Goal: Ask a question

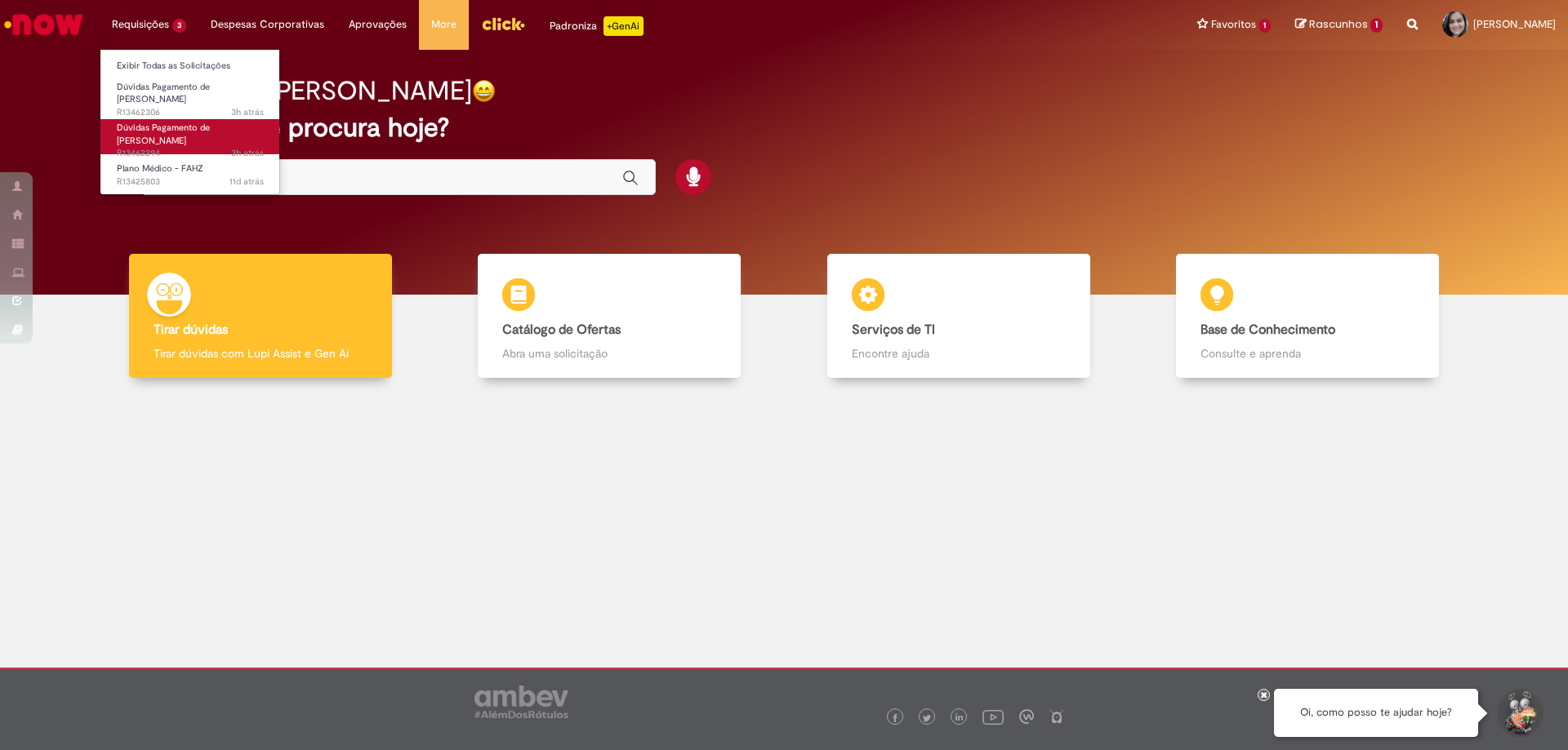
click at [180, 122] on span "Dúvidas Pagamento de [PERSON_NAME]" at bounding box center [163, 134] width 93 height 25
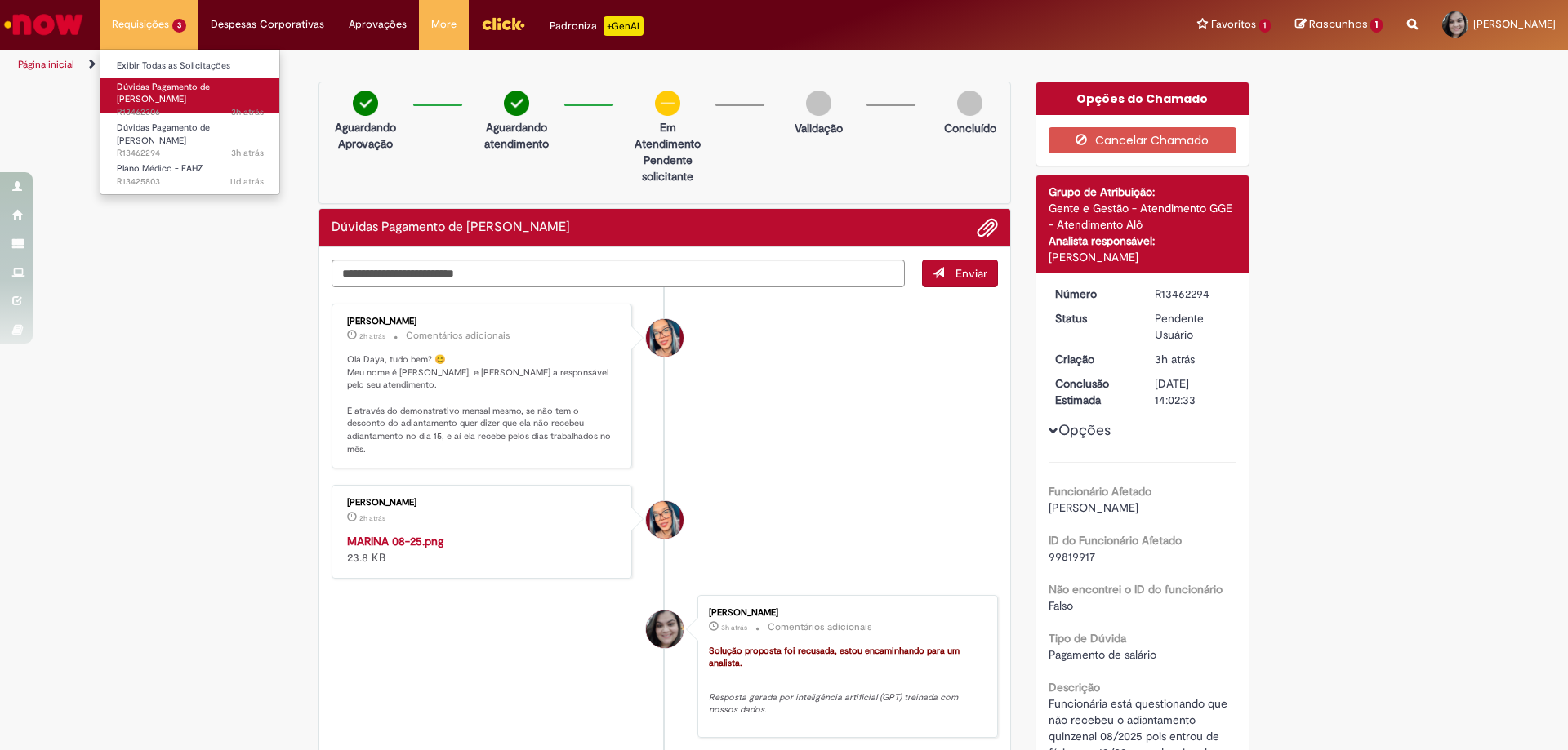
click at [159, 91] on span "Dúvidas Pagamento de [PERSON_NAME]" at bounding box center [163, 93] width 93 height 25
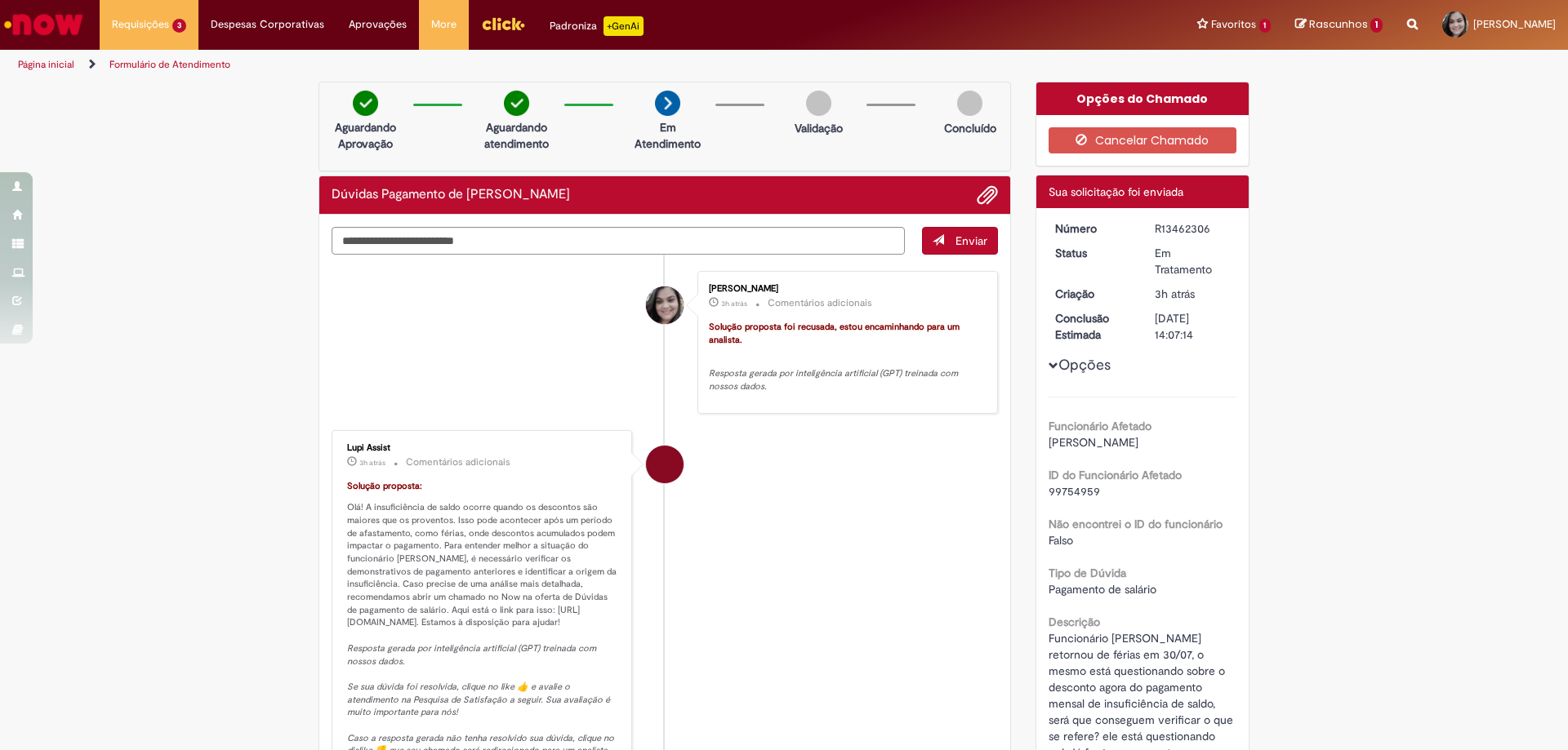
click at [29, 9] on img "Ir para a Homepage" at bounding box center [44, 24] width 85 height 32
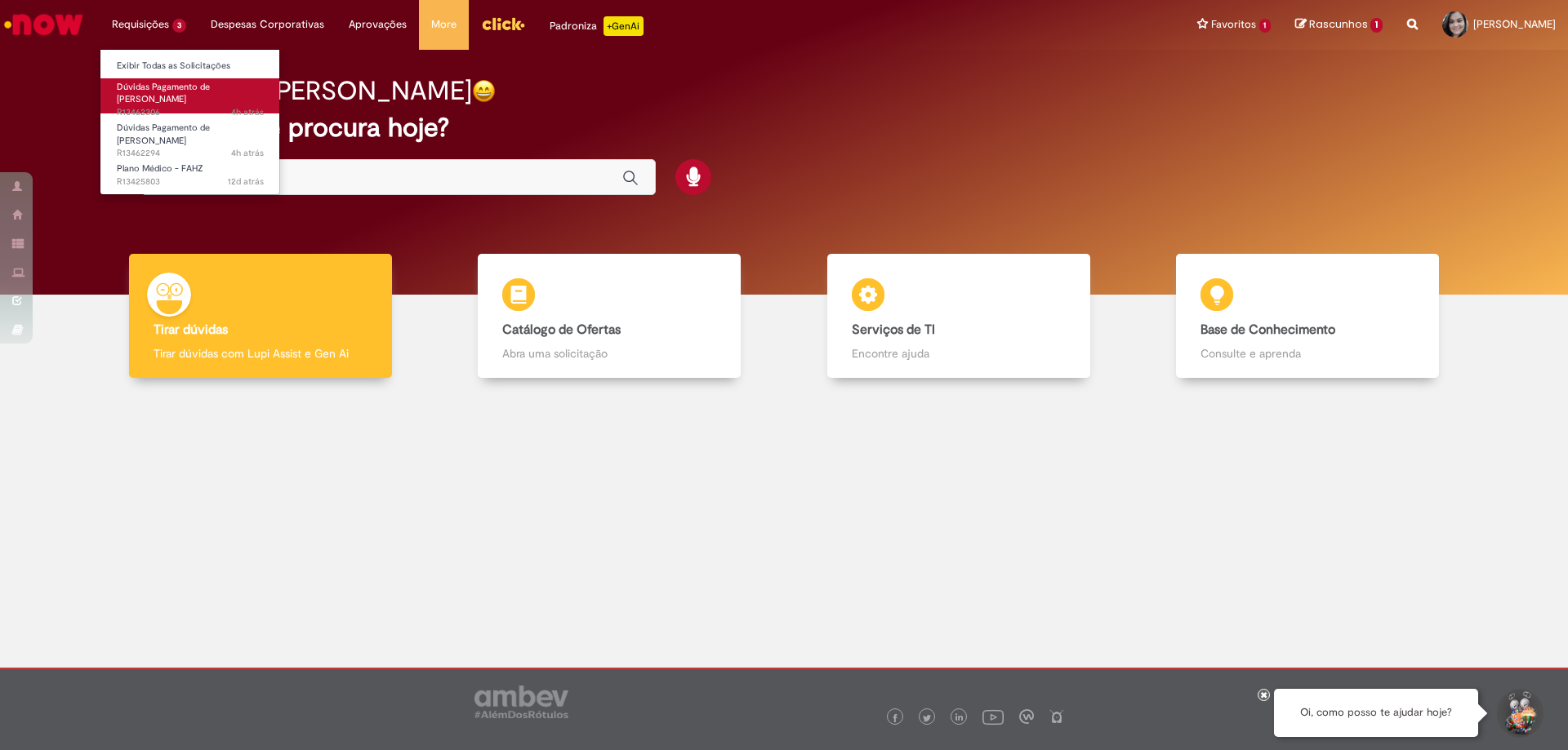
click at [163, 88] on span "Dúvidas Pagamento de [PERSON_NAME]" at bounding box center [163, 93] width 93 height 25
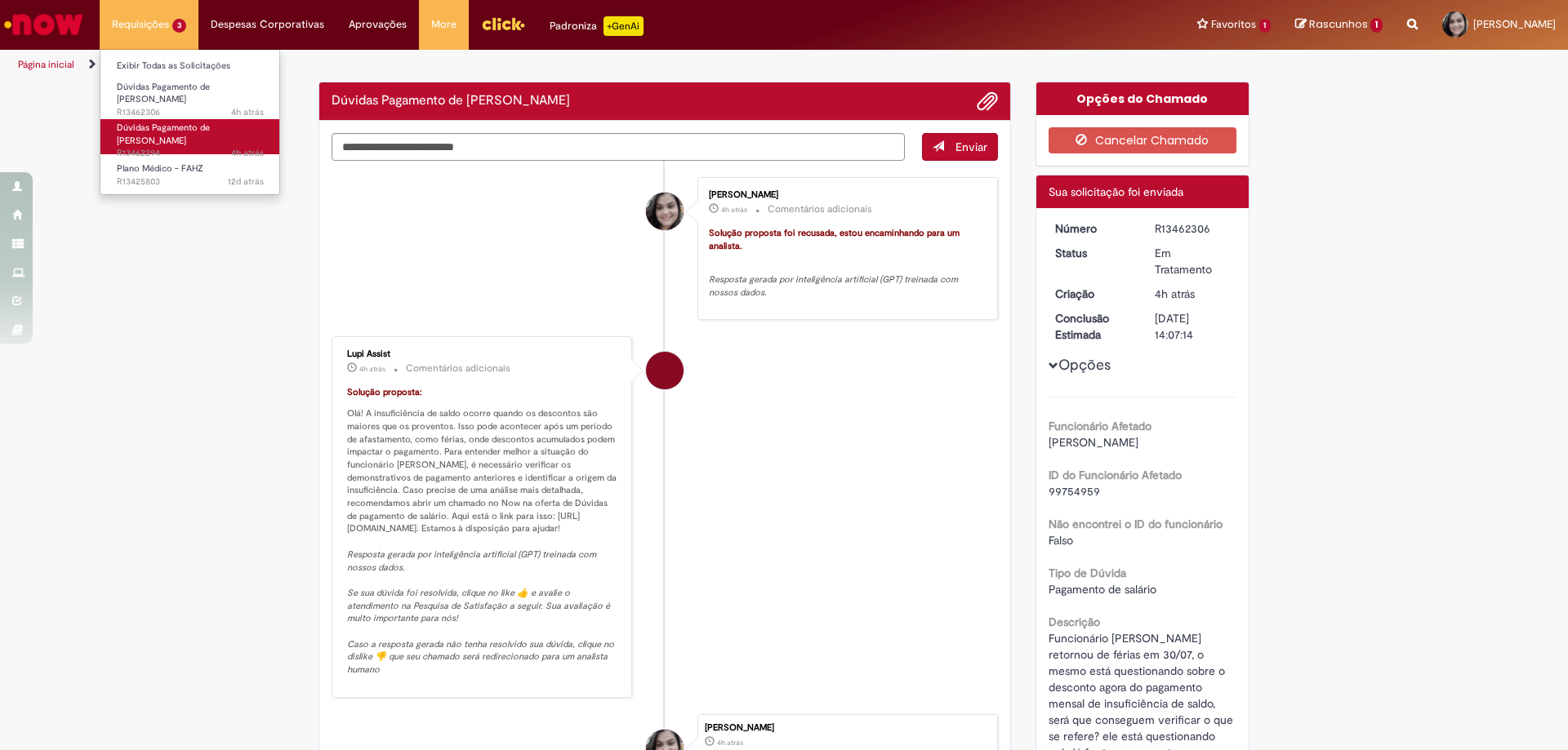
click at [148, 123] on span "Dúvidas Pagamento de [PERSON_NAME]" at bounding box center [163, 134] width 93 height 25
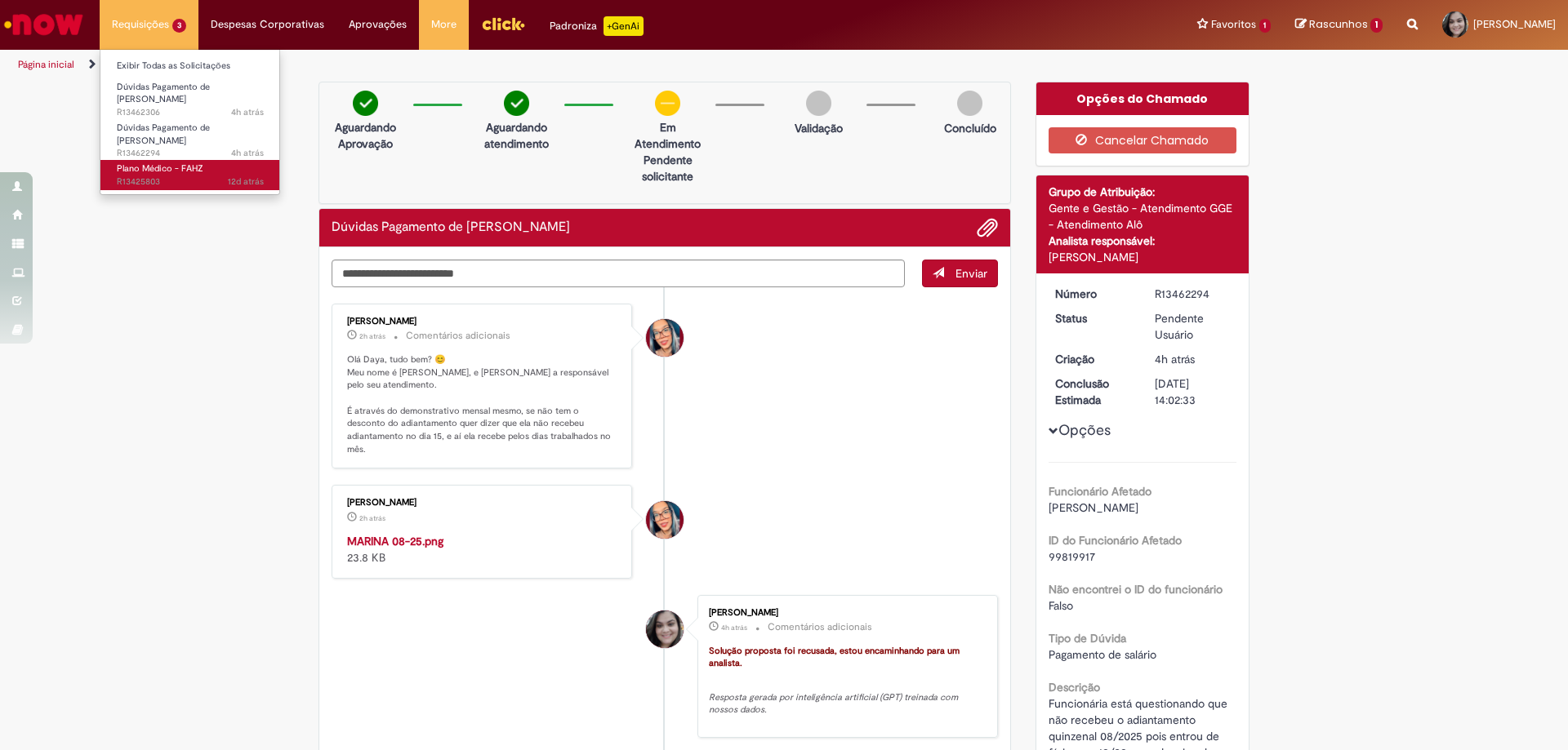
click at [145, 163] on span "Plano Médico - FAHZ" at bounding box center [160, 169] width 86 height 12
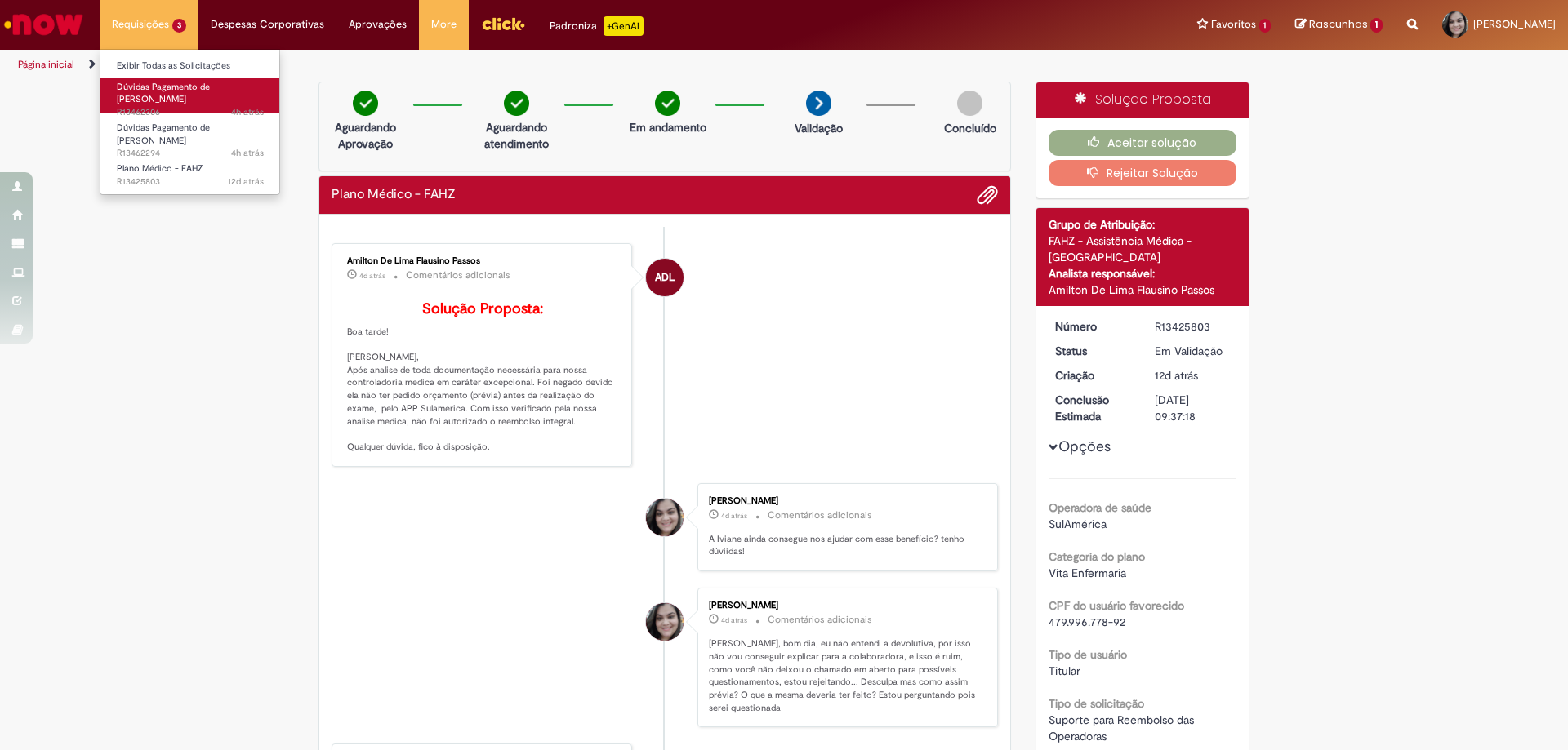
click at [161, 93] on link "Dúvidas Pagamento de [PERSON_NAME] 4h atrás 4 horas atrás R13462306" at bounding box center [190, 96] width 180 height 35
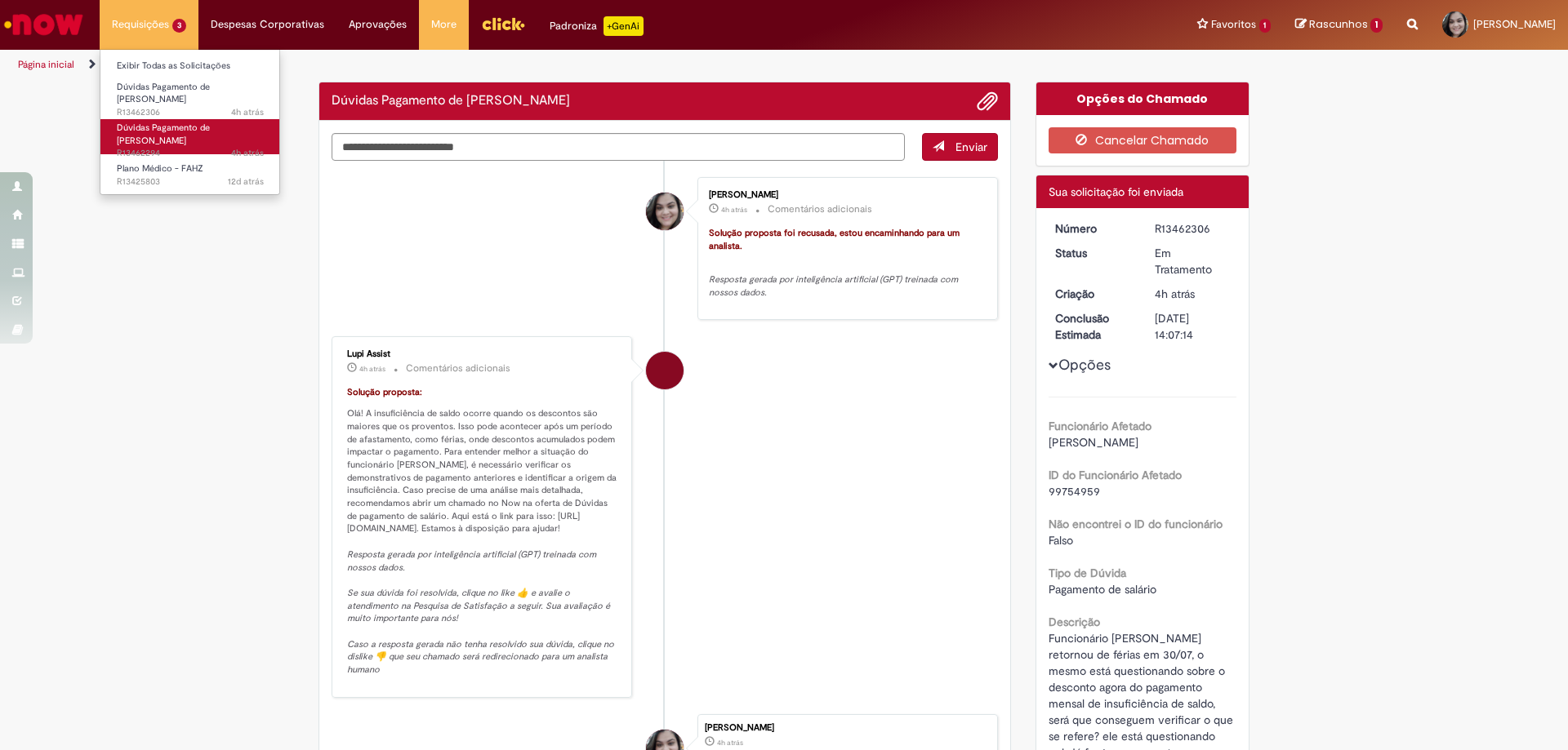
click at [163, 122] on span "Dúvidas Pagamento de [PERSON_NAME]" at bounding box center [163, 134] width 93 height 25
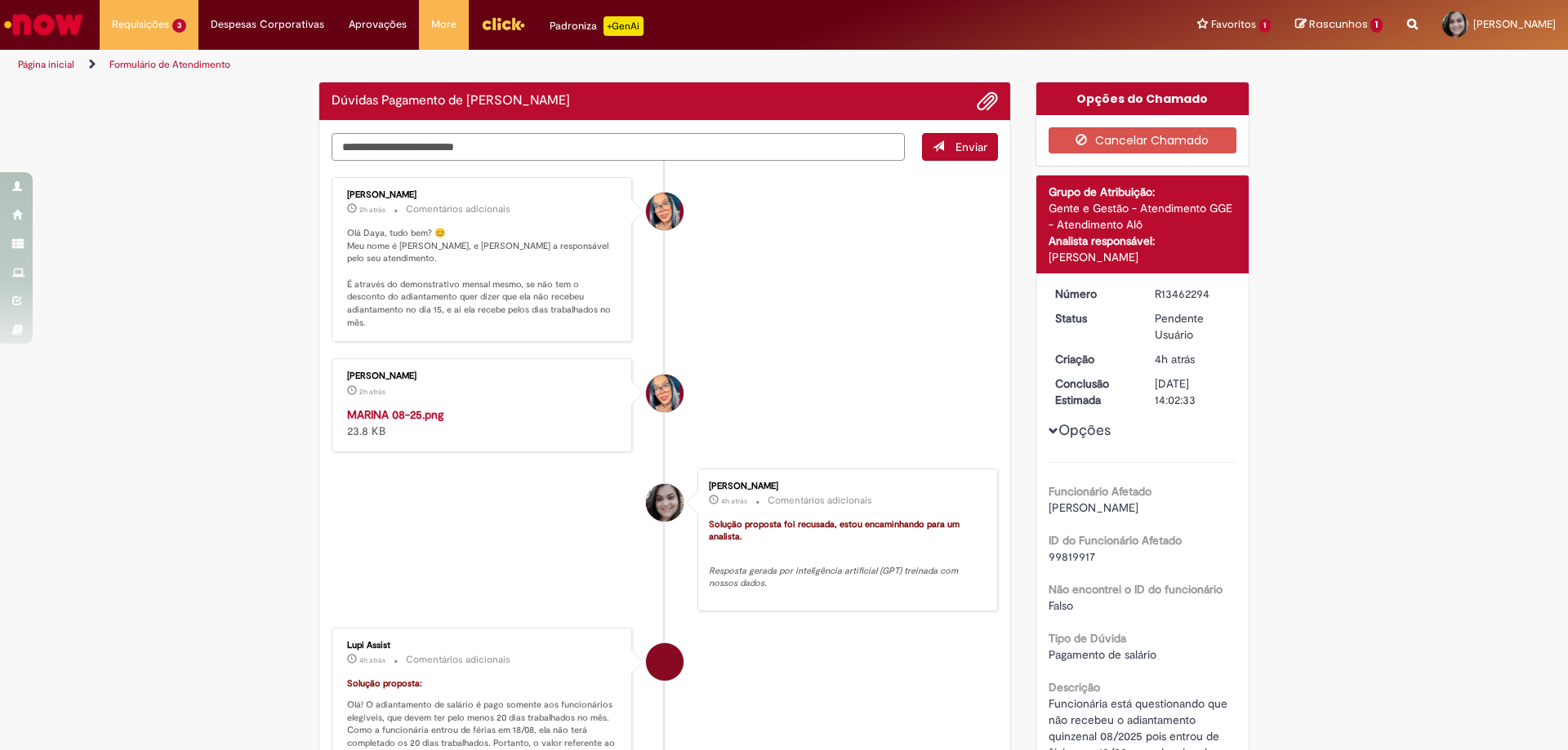
click at [404, 139] on textarea "Digite sua mensagem aqui..." at bounding box center [619, 147] width 574 height 28
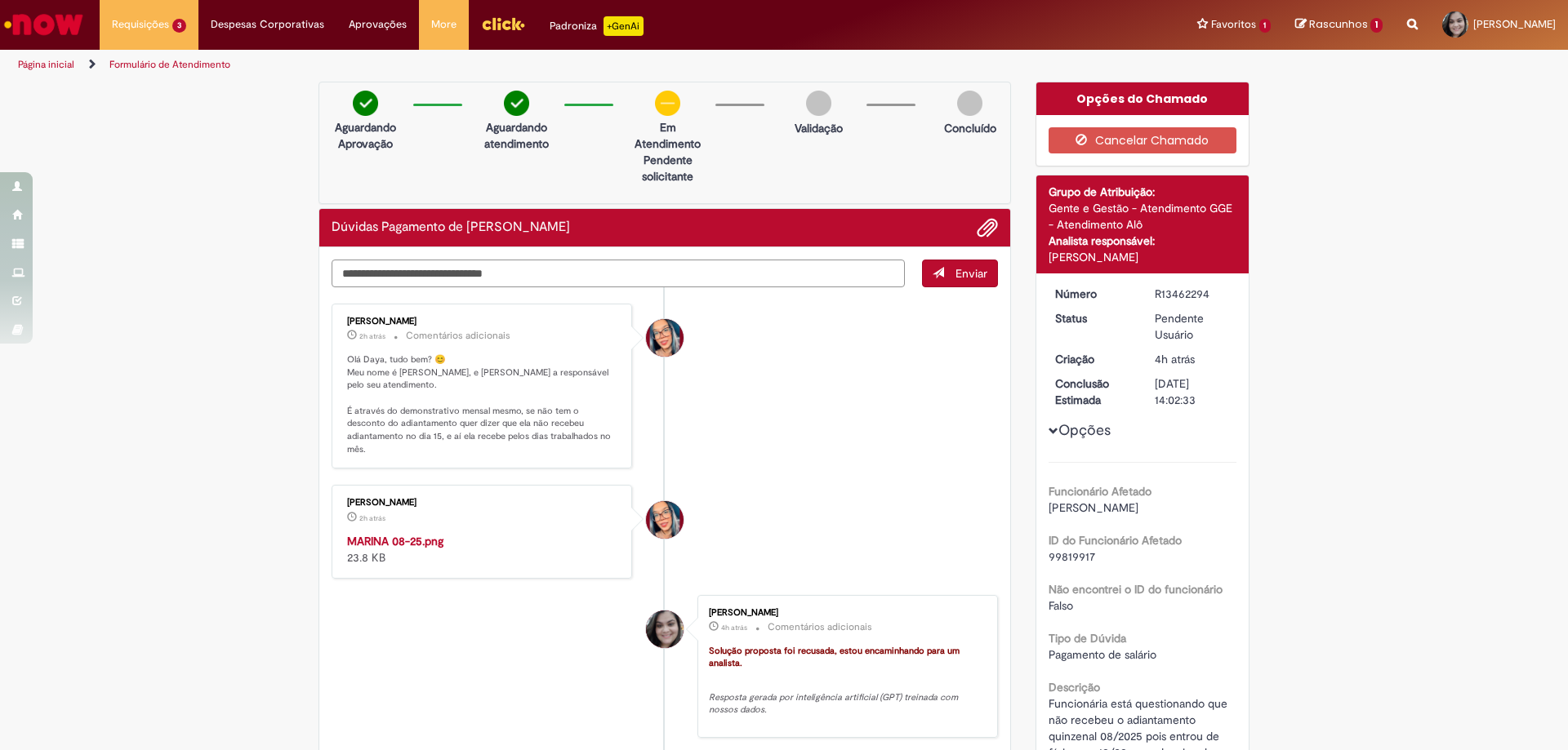
type textarea "**********"
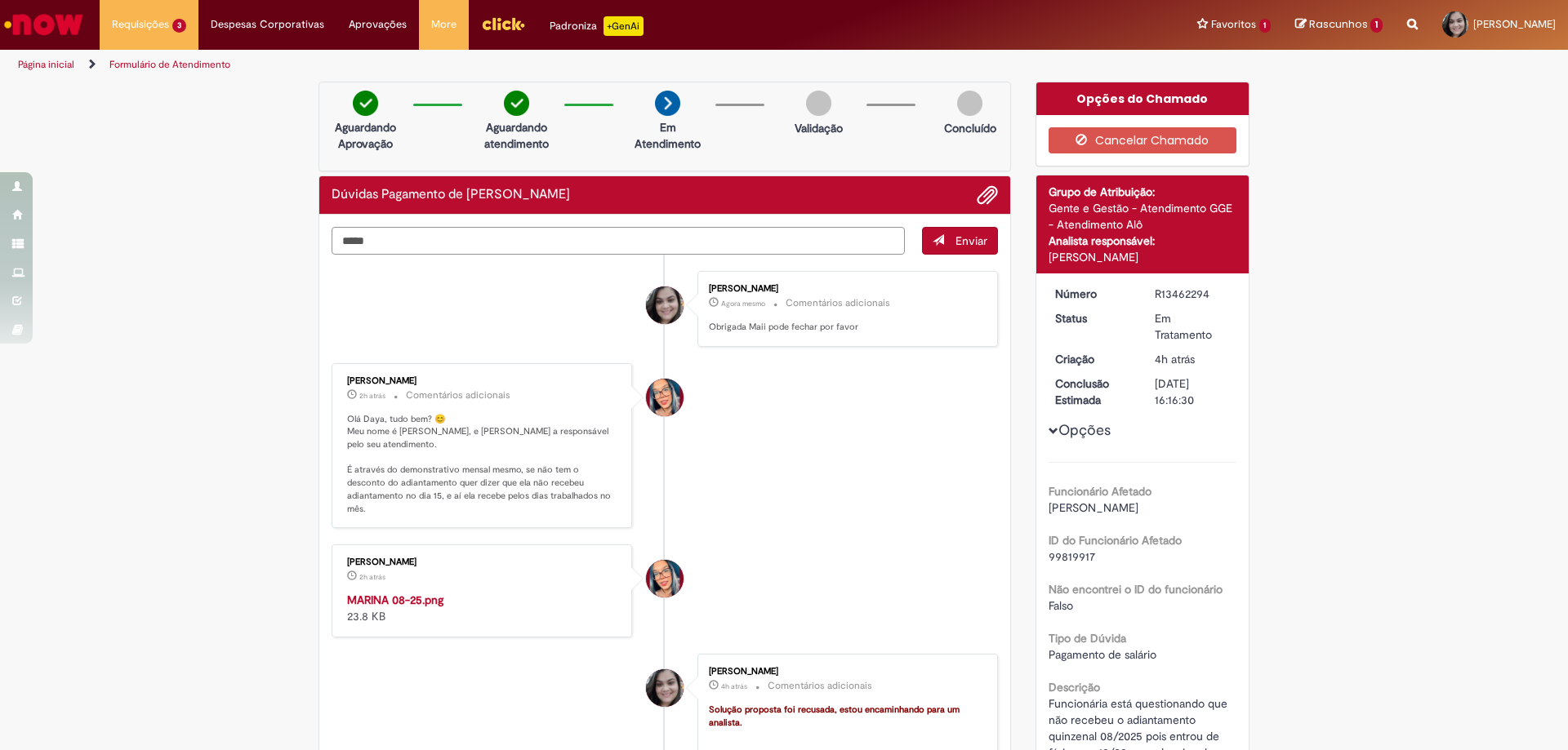
type textarea "******"
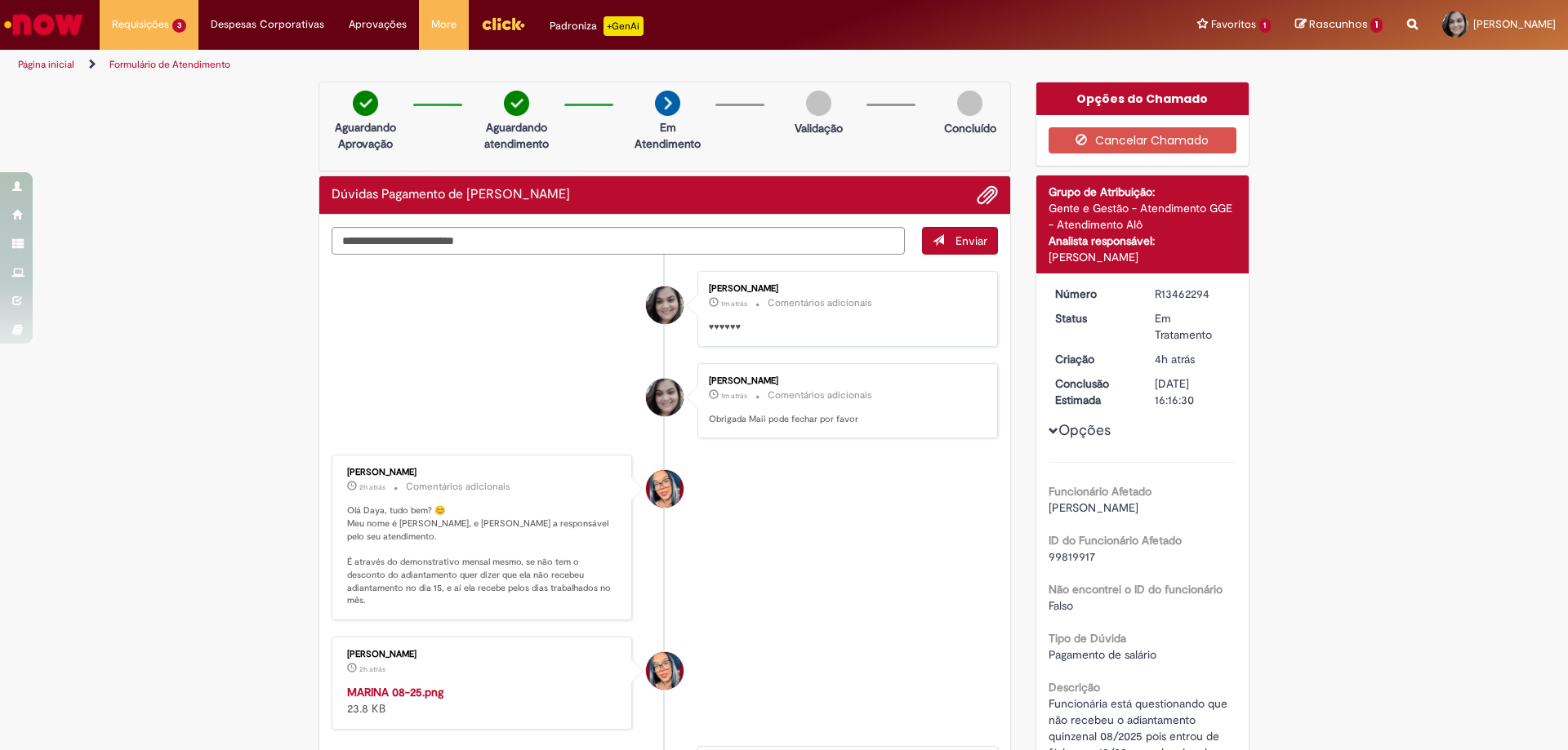
click at [14, 33] on img "Ir para a Homepage" at bounding box center [44, 24] width 85 height 32
